Goal: Task Accomplishment & Management: Manage account settings

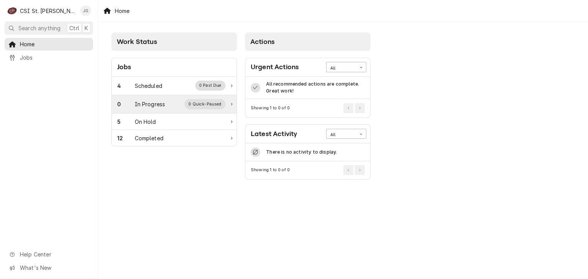
click at [143, 104] on div "In Progress" at bounding box center [150, 104] width 31 height 8
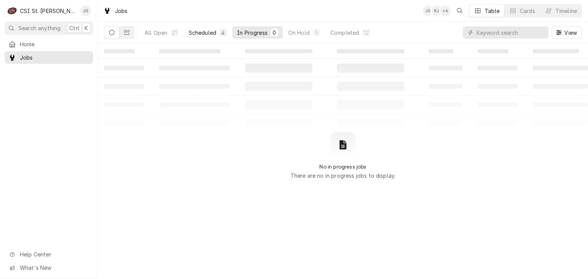
click at [208, 32] on div "Scheduled" at bounding box center [203, 33] width 28 height 8
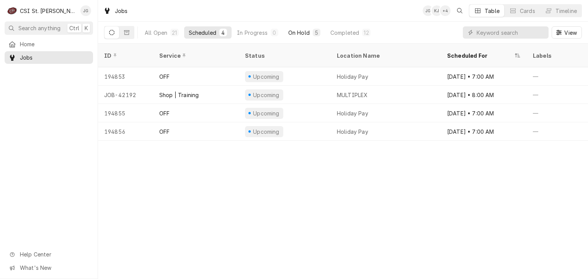
click at [295, 31] on div "On Hold" at bounding box center [298, 33] width 21 height 8
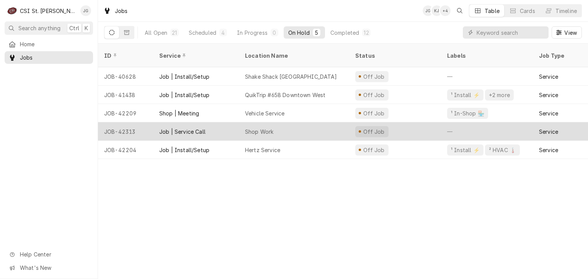
click at [258, 128] on div "Shop Work" at bounding box center [259, 132] width 28 height 8
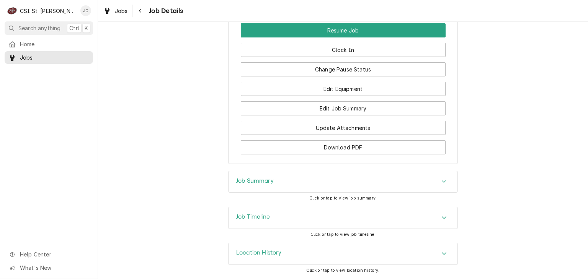
scroll to position [692, 0]
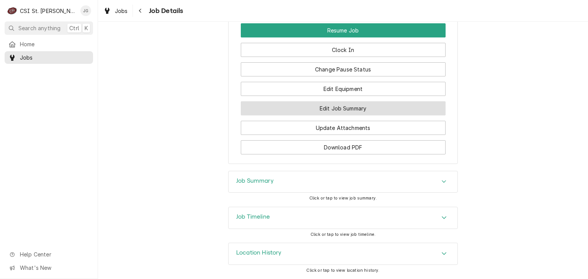
click at [343, 109] on button "Edit Job Summary" at bounding box center [343, 108] width 205 height 14
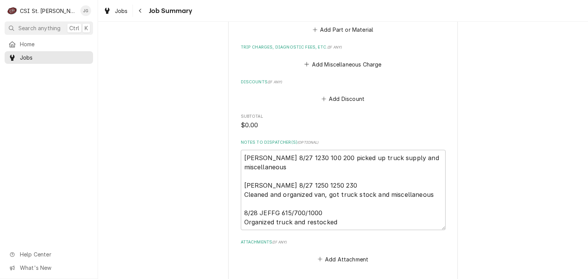
scroll to position [927, 0]
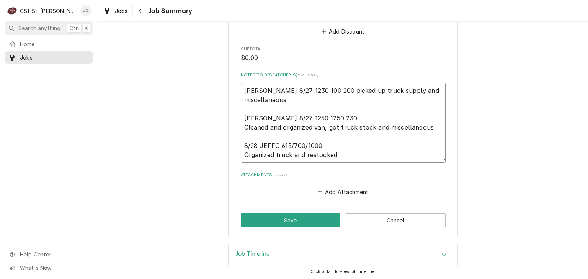
click at [341, 156] on textarea "M.Barnett 8/27 1230 100 200 picked up truck supply and miscellaneous Trevor J 8…" at bounding box center [343, 123] width 205 height 80
type textarea "x"
type textarea "M.Barnett 8/27 1230 100 200 picked up truck supply and miscellaneous Trevor J 8…"
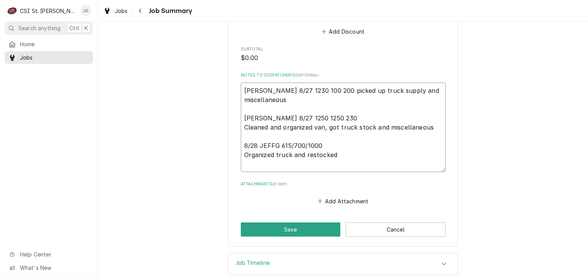
click at [341, 156] on textarea "M.Barnett 8/27 1230 100 200 picked up truck supply and miscellaneous Trevor J 8…" at bounding box center [343, 128] width 205 height 90
type textarea "x"
type textarea "M.Barnett 8/27 1230 100 200 picked up truck supply and miscellaneous Trevor J 8…"
type textarea "x"
type textarea "M.Barnett 8/27 1230 100 200 picked up truck supply and miscellaneous Trevor J 8…"
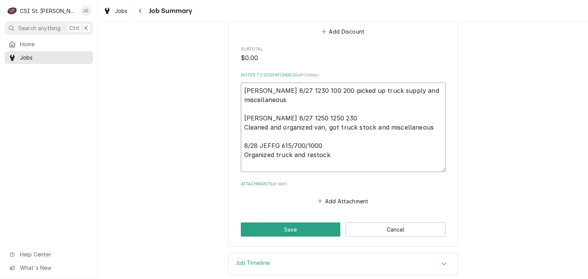
type textarea "x"
type textarea "M.Barnett 8/27 1230 100 200 picked up truck supply and miscellaneous Trevor J 8…"
type textarea "x"
type textarea "M.Barnett 8/27 1230 100 200 picked up truck supply and miscellaneous Trevor J 8…"
type textarea "x"
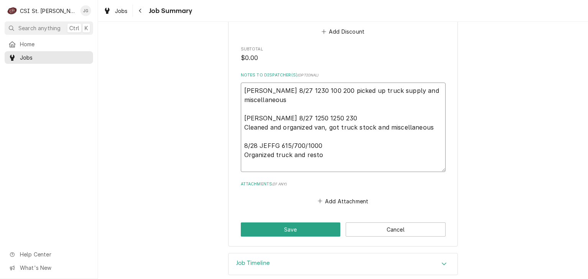
type textarea "M.Barnett 8/27 1230 100 200 picked up truck supply and miscellaneous Trevor J 8…"
type textarea "x"
type textarea "M.Barnett 8/27 1230 100 200 picked up truck supply and miscellaneous Trevor J 8…"
type textarea "x"
type textarea "M.Barnett 8/27 1230 100 200 picked up truck supply and miscellaneous Trevor J 8…"
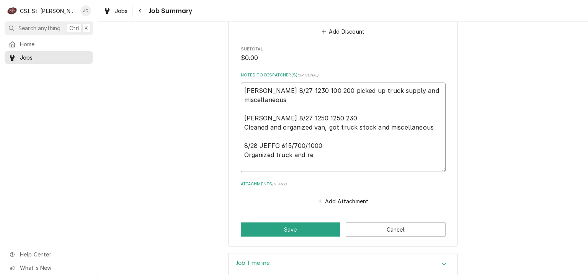
type textarea "x"
type textarea "M.Barnett 8/27 1230 100 200 picked up truck supply and miscellaneous Trevor J 8…"
type textarea "x"
type textarea "M.Barnett 8/27 1230 100 200 picked up truck supply and miscellaneous Trevor J 8…"
type textarea "x"
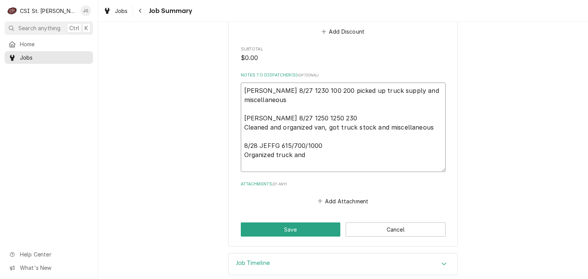
type textarea "M.Barnett 8/27 1230 100 200 picked up truck supply and miscellaneous Trevor J 8…"
type textarea "x"
type textarea "M.Barnett 8/27 1230 100 200 picked up truck supply and miscellaneous Trevor J 8…"
type textarea "x"
type textarea "M.Barnett 8/27 1230 100 200 picked up truck supply and miscellaneous Trevor J 8…"
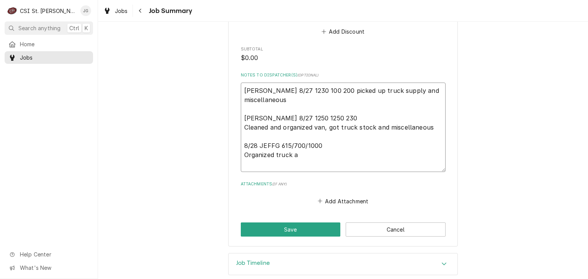
type textarea "x"
type textarea "M.Barnett 8/27 1230 100 200 picked up truck supply and miscellaneous Trevor J 8…"
type textarea "x"
type textarea "M.Barnett 8/27 1230 100 200 picked up truck supply and miscellaneous Trevor J 8…"
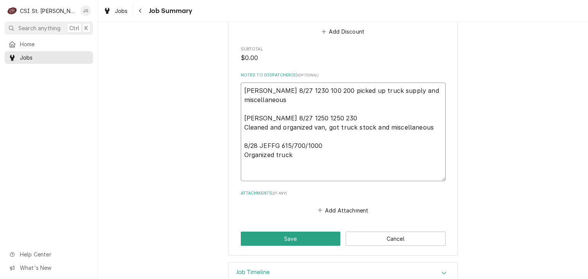
type textarea "x"
type textarea "M.Barnett 8/27 1230 100 200 picked up truck supply and miscellaneous Trevor J 8…"
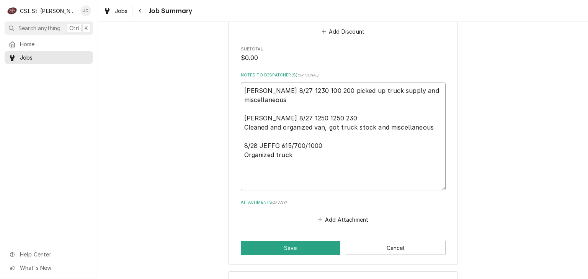
type textarea "x"
type textarea "M.Barnett 8/27 1230 100 200 picked up truck supply and miscellaneous Trevor J 8…"
type textarea "x"
type textarea "M.Barnett 8/27 1230 100 200 picked up truck supply and miscellaneous Trevor J 8…"
type textarea "x"
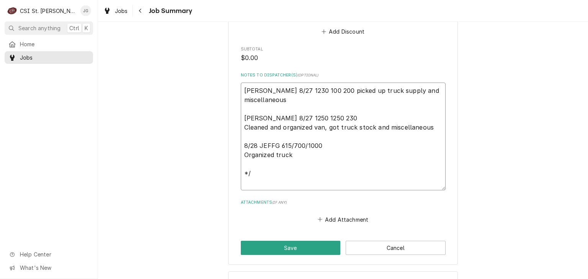
type textarea "M.Barnett 8/27 1230 100 200 picked up truck supply and miscellaneous Trevor J 8…"
type textarea "x"
type textarea "M.Barnett 8/27 1230 100 200 picked up truck supply and miscellaneous Trevor J 8…"
type textarea "x"
type textarea "M.Barnett 8/27 1230 100 200 picked up truck supply and miscellaneous Trevor J 8…"
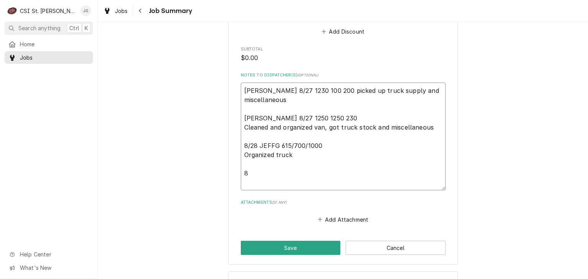
type textarea "x"
type textarea "M.Barnett 8/27 1230 100 200 picked up truck supply and miscellaneous Trevor J 8…"
type textarea "x"
type textarea "M.Barnett 8/27 1230 100 200 picked up truck supply and miscellaneous Trevor J 8…"
type textarea "x"
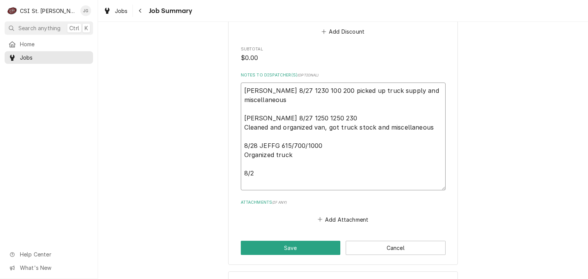
type textarea "M.Barnett 8/27 1230 100 200 picked up truck supply and miscellaneous Trevor J 8…"
type textarea "x"
type textarea "M.Barnett 8/27 1230 100 200 picked up truck supply and miscellaneous Trevor J 8…"
type textarea "x"
type textarea "M.Barnett 8/27 1230 100 200 picked up truck supply and miscellaneous Trevor J 8…"
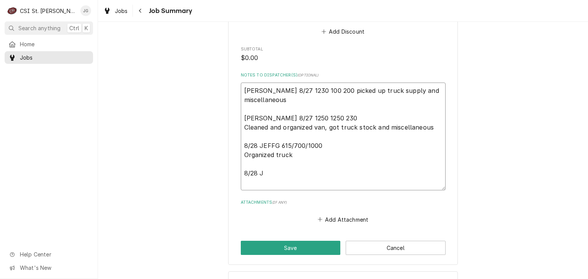
type textarea "x"
type textarea "M.Barnett 8/27 1230 100 200 picked up truck supply and miscellaneous Trevor J 8…"
type textarea "x"
type textarea "M.Barnett 8/27 1230 100 200 picked up truck supply and miscellaneous Trevor J 8…"
type textarea "x"
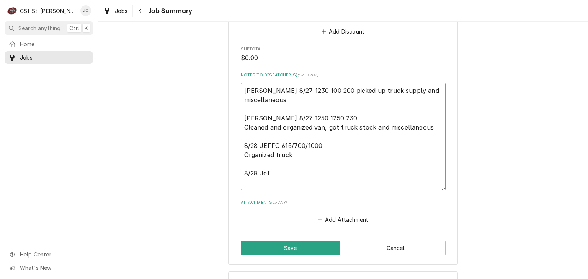
type textarea "M.Barnett 8/27 1230 100 200 picked up truck supply and miscellaneous Trevor J 8…"
type textarea "x"
type textarea "M.Barnett 8/27 1230 100 200 picked up truck supply and miscellaneous Trevor J 8…"
type textarea "x"
type textarea "M.Barnett 8/27 1230 100 200 picked up truck supply and miscellaneous Trevor J 8…"
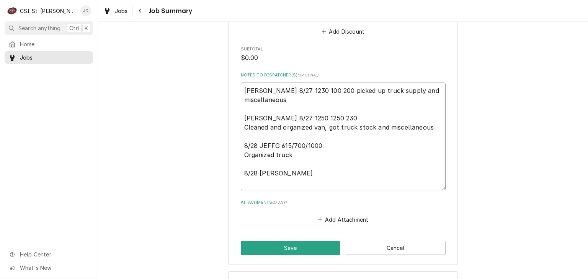
type textarea "x"
type textarea "M.Barnett 8/27 1230 100 200 picked up truck supply and miscellaneous Trevor J 8…"
type textarea "x"
type textarea "M.Barnett 8/27 1230 100 200 picked up truck supply and miscellaneous Trevor J 8…"
type textarea "x"
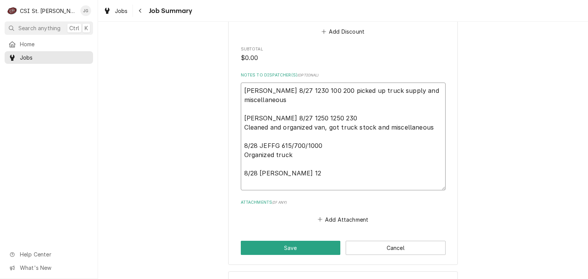
type textarea "M.Barnett 8/27 1230 100 200 picked up truck supply and miscellaneous Trevor J 8…"
type textarea "x"
type textarea "M.Barnett 8/27 1230 100 200 picked up truck supply and miscellaneous Trevor J 8…"
type textarea "x"
type textarea "M.Barnett 8/27 1230 100 200 picked up truck supply and miscellaneous Trevor J 8…"
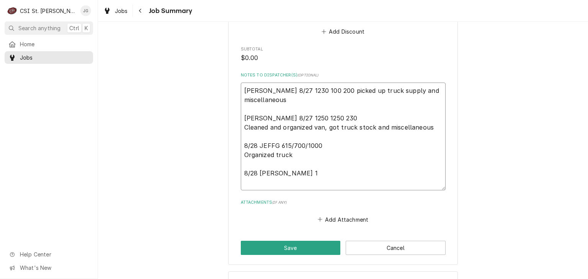
type textarea "x"
type textarea "M.Barnett 8/27 1230 100 200 picked up truck supply and miscellaneous Trevor J 8…"
type textarea "x"
type textarea "M.Barnett 8/27 1230 100 200 picked up truck supply and miscellaneous Trevor J 8…"
type textarea "x"
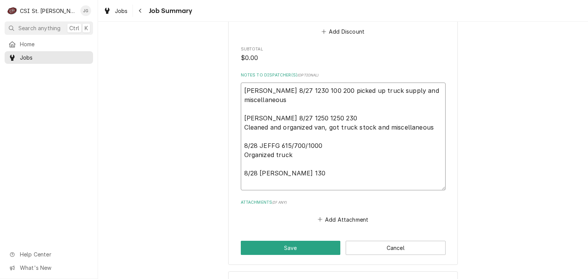
type textarea "M.Barnett 8/27 1230 100 200 picked up truck supply and miscellaneous Trevor J 8…"
type textarea "x"
type textarea "M.Barnett 8/27 1230 100 200 picked up truck supply and miscellaneous Trevor J 8…"
type textarea "x"
type textarea "M.Barnett 8/27 1230 100 200 picked up truck supply and miscellaneous Trevor J 8…"
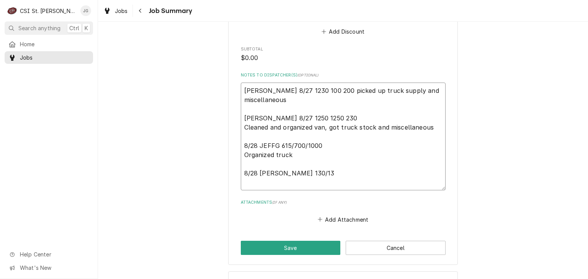
type textarea "x"
type textarea "M.Barnett 8/27 1230 100 200 picked up truck supply and miscellaneous Trevor J 8…"
type textarea "x"
type textarea "M.Barnett 8/27 1230 100 200 picked up truck supply and miscellaneous Trevor J 8…"
type textarea "x"
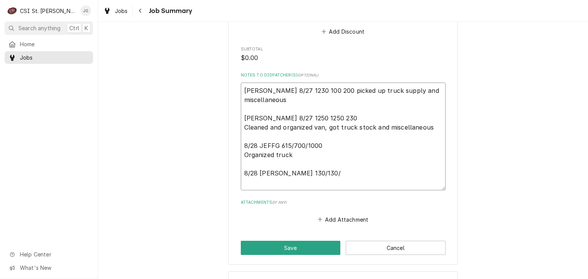
type textarea "M.Barnett 8/27 1230 100 200 picked up truck supply and miscellaneous Trevor J 8…"
type textarea "x"
type textarea "M.Barnett 8/27 1230 100 200 picked up truck supply and miscellaneous Trevor J 8…"
type textarea "x"
type textarea "M.Barnett 8/27 1230 100 200 picked up truck supply and miscellaneous Trevor J 8…"
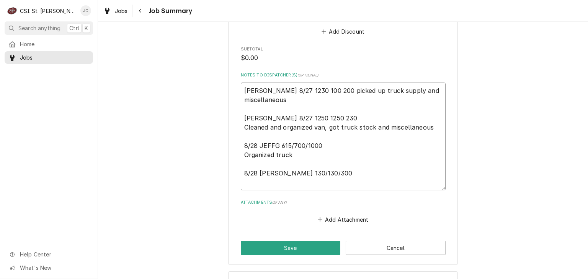
type textarea "x"
type textarea "M.Barnett 8/27 1230 100 200 picked up truck supply and miscellaneous Trevor J 8…"
type textarea "x"
type textarea "M.Barnett 8/27 1230 100 200 picked up truck supply and miscellaneous Trevor J 8…"
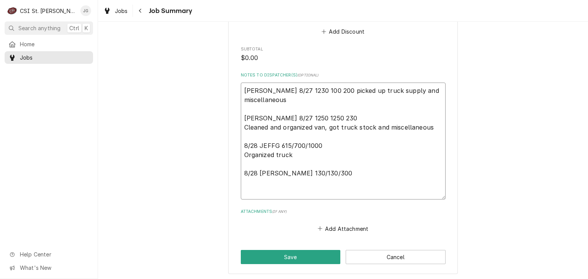
type textarea "x"
type textarea "M.Barnett 8/27 1230 100 200 picked up truck supply and miscellaneous Trevor J 8…"
type textarea "x"
type textarea "M.Barnett 8/27 1230 100 200 picked up truck supply and miscellaneous Trevor J 8…"
type textarea "x"
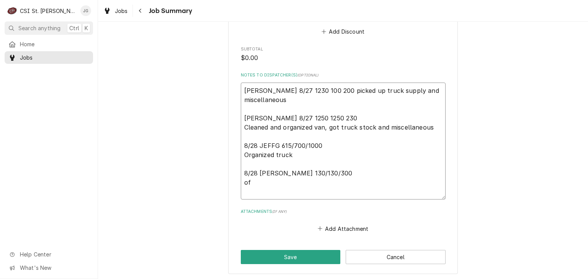
type textarea "M.Barnett 8/27 1230 100 200 picked up truck supply and miscellaneous Trevor J 8…"
type textarea "x"
type textarea "M.Barnett 8/27 1230 100 200 picked up truck supply and miscellaneous Trevor J 8…"
type textarea "x"
type textarea "M.Barnett 8/27 1230 100 200 picked up truck supply and miscellaneous Trevor J 8…"
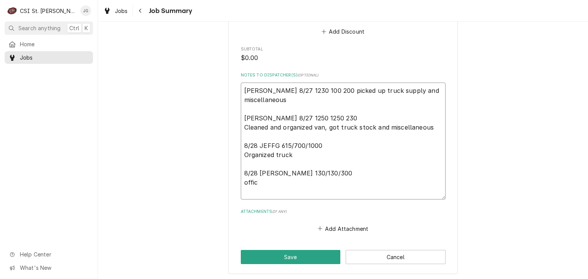
type textarea "x"
type textarea "M.Barnett 8/27 1230 100 200 picked up truck supply and miscellaneous Trevor J 8…"
type textarea "x"
type textarea "M.Barnett 8/27 1230 100 200 picked up truck supply and miscellaneous Trevor J 8…"
type textarea "x"
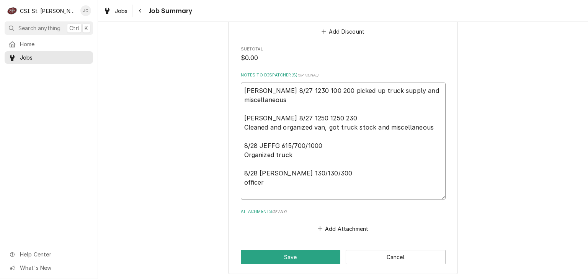
type textarea "M.Barnett 8/27 1230 100 200 picked up truck supply and miscellaneous Trevor J 8…"
type textarea "x"
type textarea "M.Barnett 8/27 1230 100 200 picked up truck supply and miscellaneous Trevor J 8…"
type textarea "x"
type textarea "M.Barnett 8/27 1230 100 200 picked up truck supply and miscellaneous Trevor J 8…"
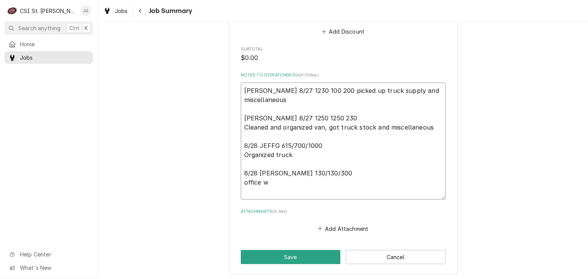
type textarea "x"
type textarea "M.Barnett 8/27 1230 100 200 picked up truck supply and miscellaneous Trevor J 8…"
type textarea "x"
type textarea "M.Barnett 8/27 1230 100 200 picked up truck supply and miscellaneous Trevor J 8…"
type textarea "x"
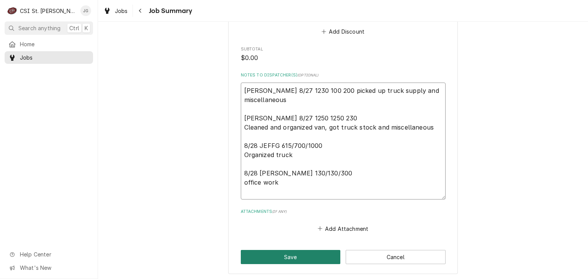
type textarea "[PERSON_NAME] 8/27 1230 100 200 picked up truck supply and miscellaneous [PERSO…"
click at [289, 255] on button "Save" at bounding box center [291, 257] width 100 height 14
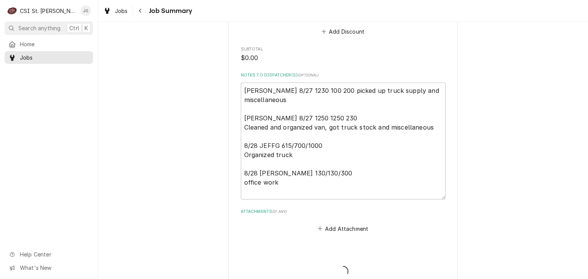
type textarea "x"
